Goal: Task Accomplishment & Management: Complete application form

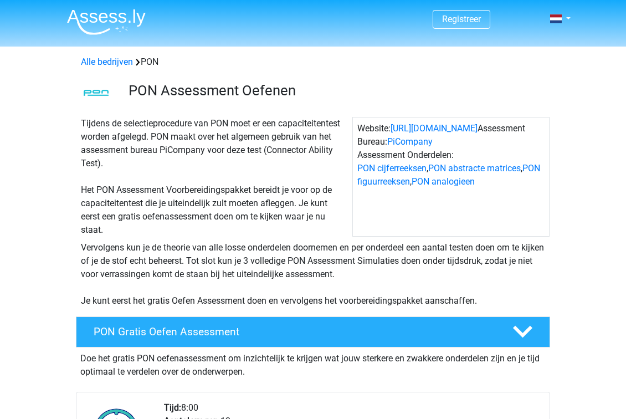
click at [59, 284] on div "Vervolgens kun je de theorie van alle losse onderdelen doornemen en per onderde…" at bounding box center [313, 271] width 526 height 71
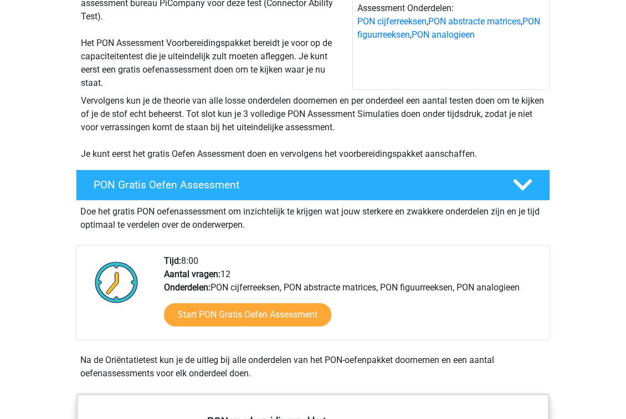
scroll to position [172, 0]
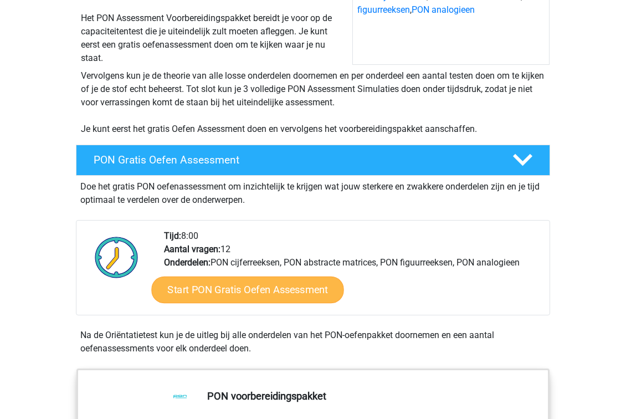
click at [207, 286] on link "Start PON Gratis Oefen Assessment" at bounding box center [247, 289] width 192 height 27
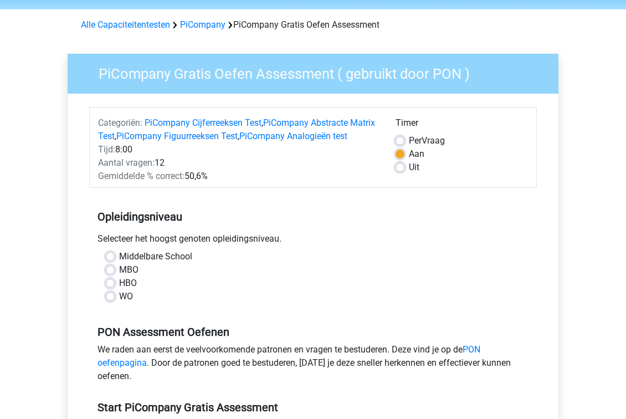
scroll to position [39, 0]
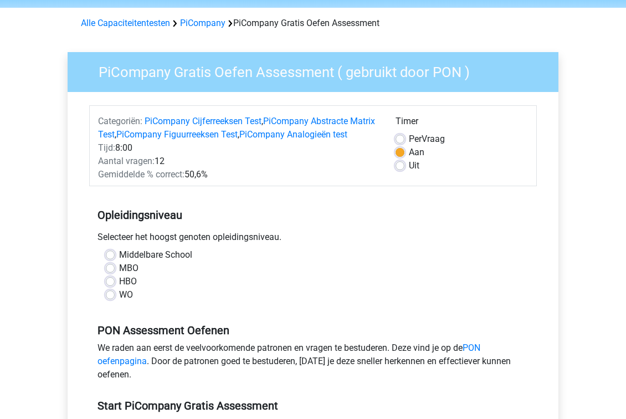
click at [119, 301] on label "WO" at bounding box center [126, 294] width 14 height 13
click at [109, 299] on input "WO" at bounding box center [110, 293] width 9 height 11
radio input "true"
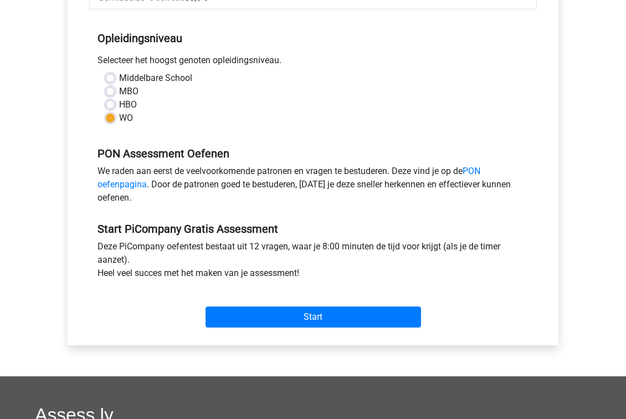
scroll to position [220, 0]
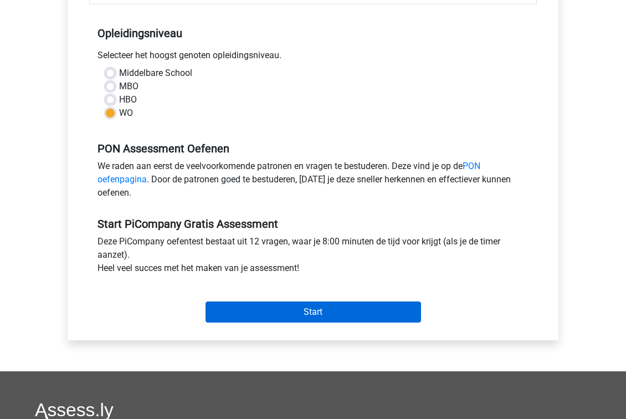
click at [311, 322] on input "Start" at bounding box center [312, 311] width 215 height 21
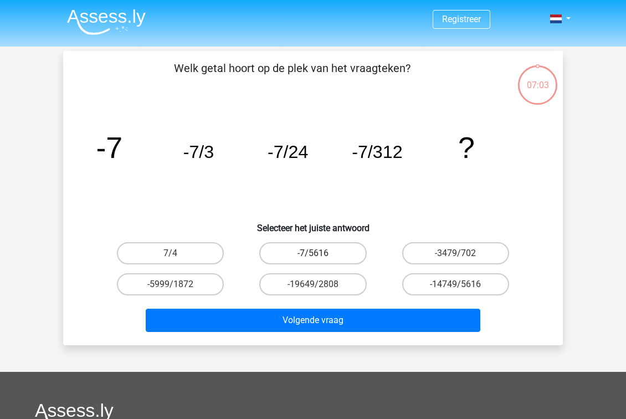
click at [315, 251] on label "-7/5616" at bounding box center [312, 253] width 107 height 22
click at [315, 253] on input "-7/5616" at bounding box center [316, 256] width 7 height 7
radio input "true"
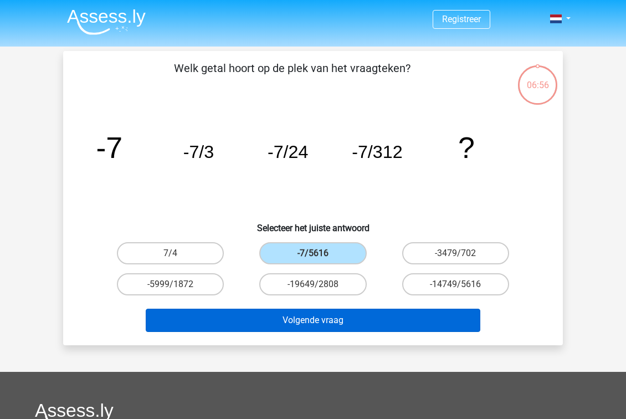
click at [312, 321] on button "Volgende vraag" at bounding box center [313, 319] width 335 height 23
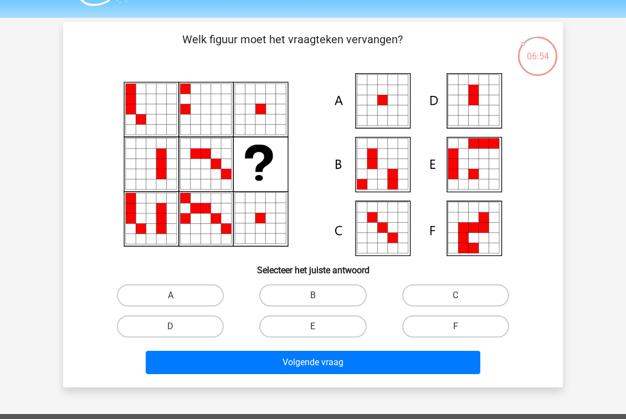
scroll to position [25, 0]
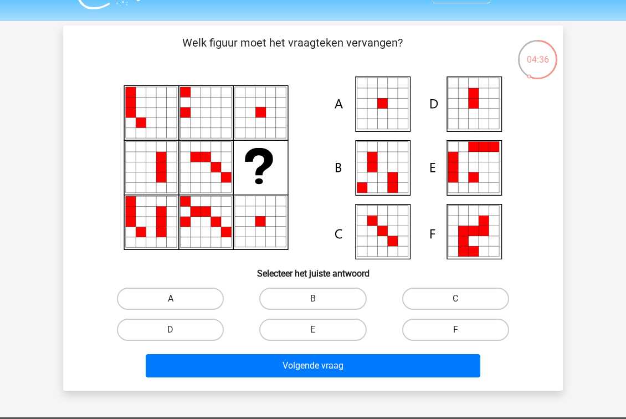
click at [135, 301] on label "A" at bounding box center [170, 298] width 107 height 22
click at [171, 301] on input "A" at bounding box center [174, 301] width 7 height 7
radio input "true"
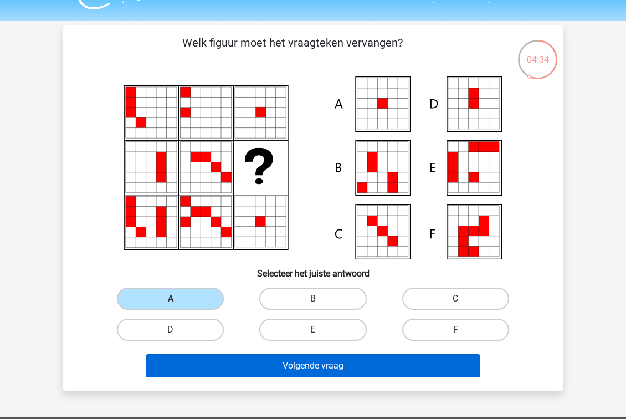
click at [293, 357] on button "Volgende vraag" at bounding box center [313, 365] width 335 height 23
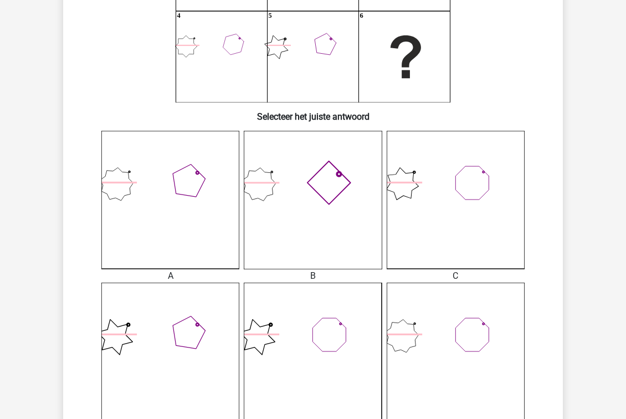
scroll to position [184, 0]
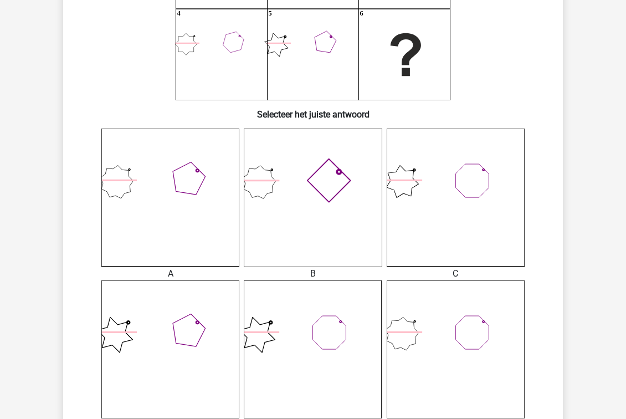
click at [307, 219] on icon at bounding box center [313, 197] width 138 height 138
click at [327, 204] on icon at bounding box center [313, 197] width 138 height 138
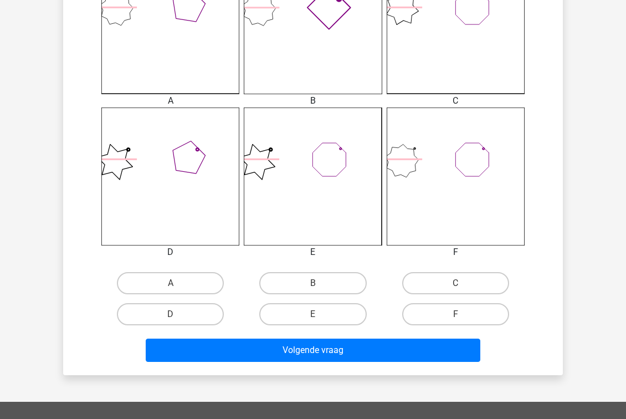
scroll to position [453, 0]
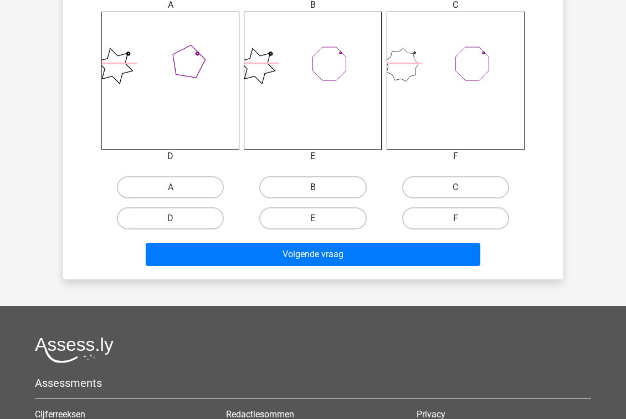
click at [296, 188] on label "B" at bounding box center [312, 187] width 107 height 22
click at [313, 188] on input "B" at bounding box center [316, 190] width 7 height 7
radio input "true"
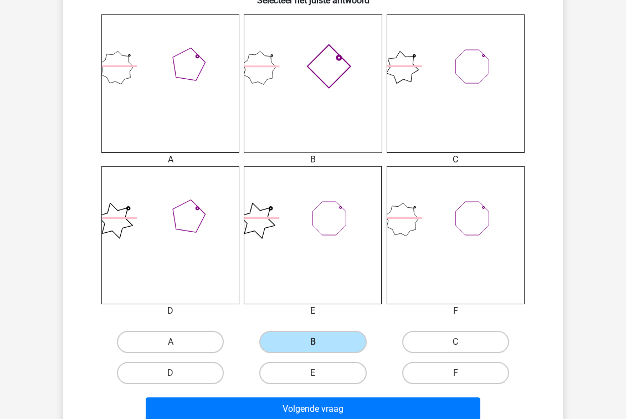
scroll to position [309, 0]
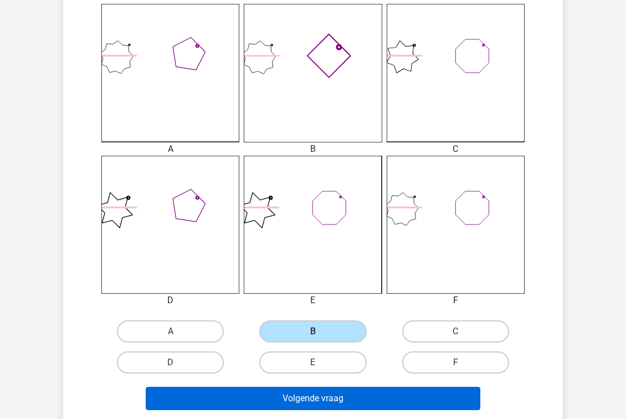
click at [273, 397] on button "Volgende vraag" at bounding box center [313, 397] width 335 height 23
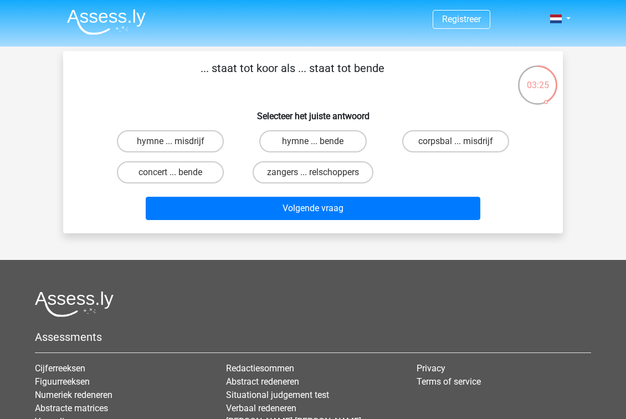
scroll to position [0, 0]
click at [311, 173] on label "zangers ... relschoppers" at bounding box center [312, 172] width 121 height 22
click at [313, 173] on input "zangers ... relschoppers" at bounding box center [316, 175] width 7 height 7
radio input "true"
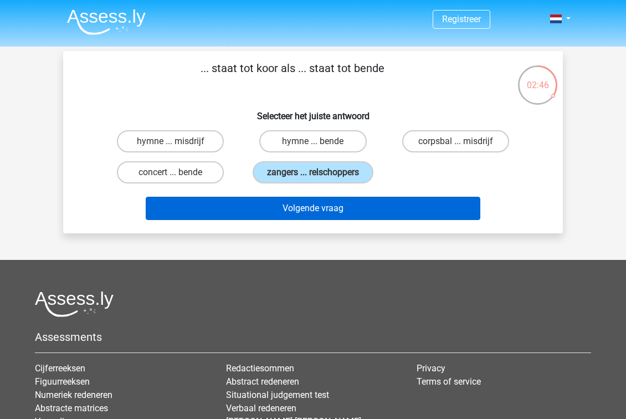
click at [300, 199] on button "Volgende vraag" at bounding box center [313, 208] width 335 height 23
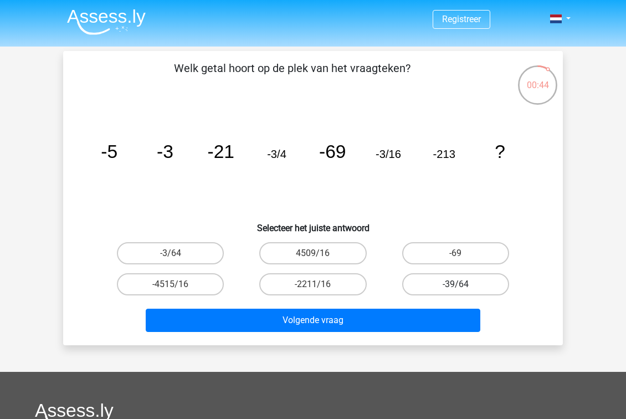
click at [444, 284] on label "-39/64" at bounding box center [455, 284] width 107 height 22
click at [455, 284] on input "-39/64" at bounding box center [458, 287] width 7 height 7
radio input "true"
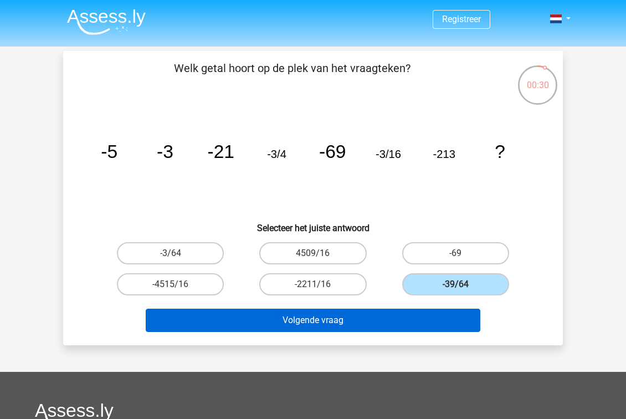
click at [303, 318] on button "Volgende vraag" at bounding box center [313, 319] width 335 height 23
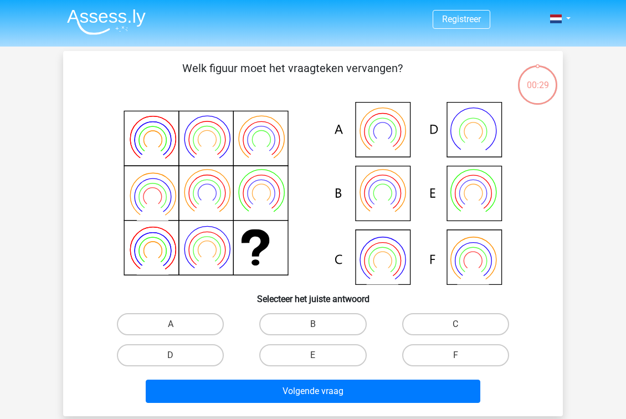
scroll to position [51, 0]
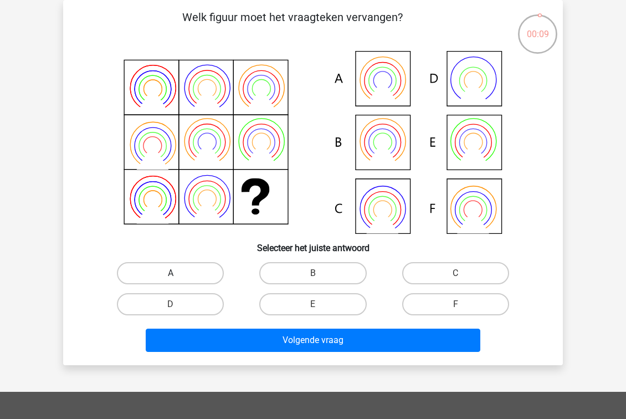
click at [161, 269] on label "A" at bounding box center [170, 273] width 107 height 22
click at [171, 273] on input "A" at bounding box center [174, 276] width 7 height 7
radio input "true"
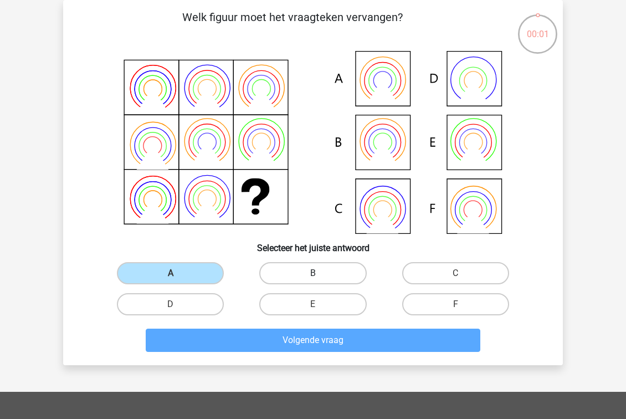
click at [274, 268] on label "B" at bounding box center [312, 273] width 107 height 22
click at [313, 273] on input "B" at bounding box center [316, 276] width 7 height 7
radio input "true"
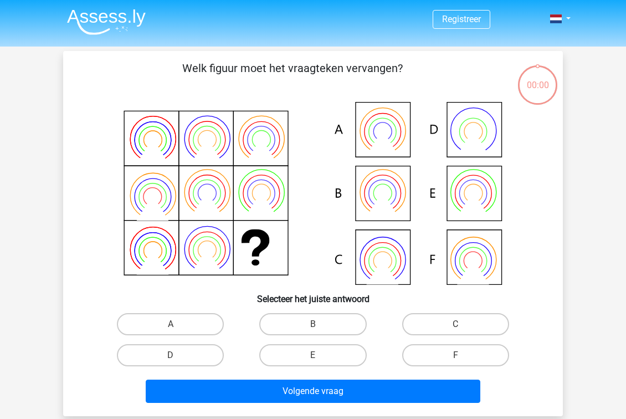
scroll to position [51, 0]
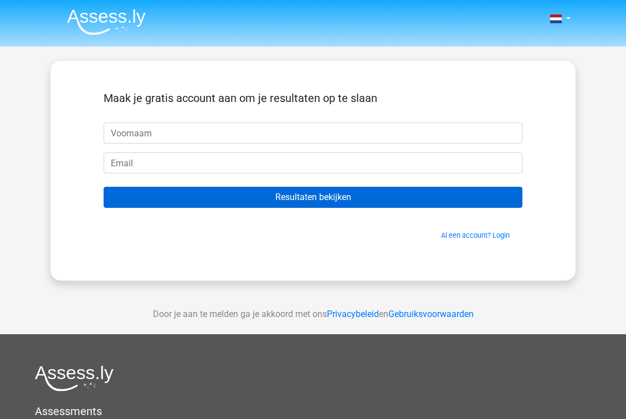
click at [283, 194] on input "Resultaten bekijken" at bounding box center [313, 197] width 419 height 21
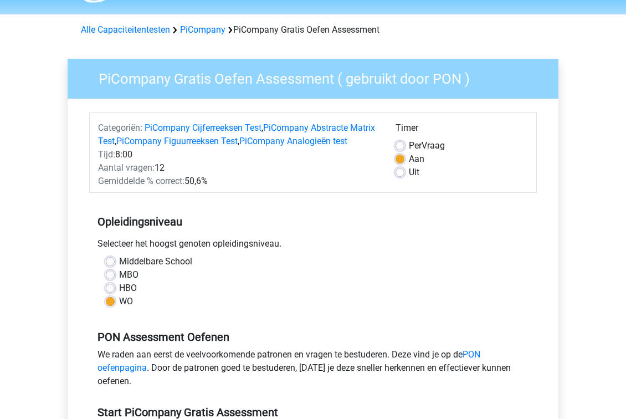
scroll to position [28, 0]
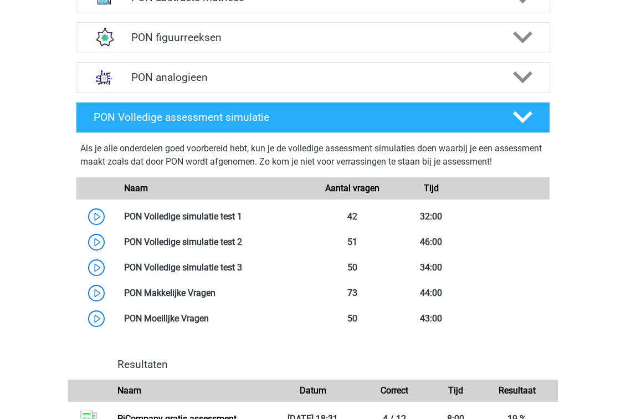
scroll to position [867, 0]
